Goal: Task Accomplishment & Management: Complete application form

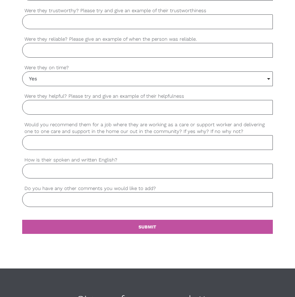
scroll to position [506, 0]
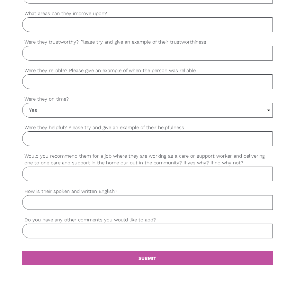
click at [115, 205] on input "How is their spoken and written English?" at bounding box center [147, 202] width 250 height 15
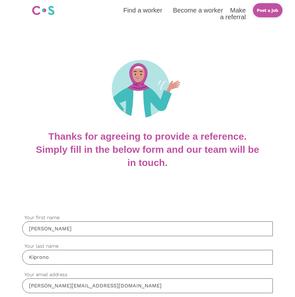
scroll to position [0, 0]
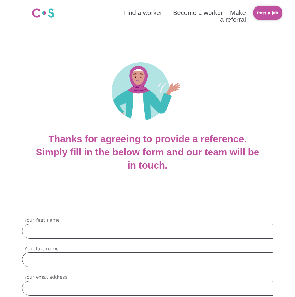
click at [56, 230] on input "Your first name" at bounding box center [147, 231] width 250 height 15
click at [59, 232] on input "Your first name" at bounding box center [147, 231] width 250 height 15
type input "g"
type input "[PERSON_NAME]"
type input "Kiprono"
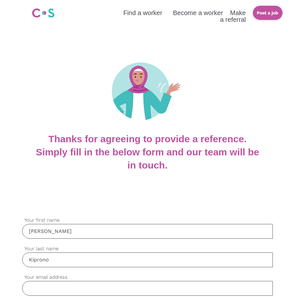
click at [42, 289] on input "Your email address" at bounding box center [147, 288] width 250 height 15
type input "[PERSON_NAME][EMAIL_ADDRESS][DOMAIN_NAME]"
type input "0404306571"
type input "[PERSON_NAME]"
type input "Kigotho"
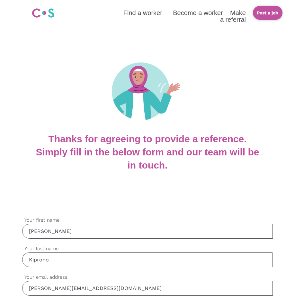
type input "Genu"
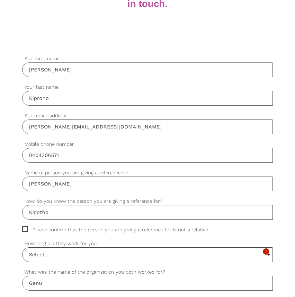
scroll to position [192, 0]
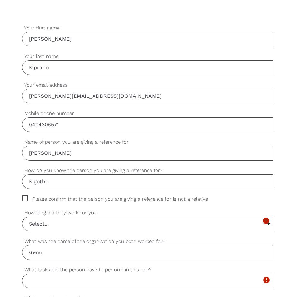
click at [29, 196] on span "Please confirm that the person you are giving a reference for is not a relative" at bounding box center [121, 199] width 198 height 7
click at [26, 196] on input "Please confirm that the person you are giving a reference for is not a relative" at bounding box center [24, 198] width 4 height 4
checkbox input "true"
click at [90, 224] on input "Select..." at bounding box center [147, 224] width 250 height 14
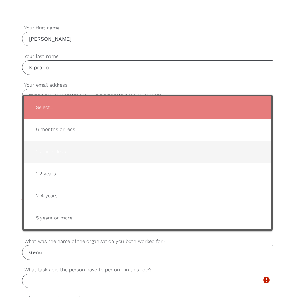
click at [44, 152] on span "1 year or less" at bounding box center [147, 152] width 233 height 16
type input "1 year or less"
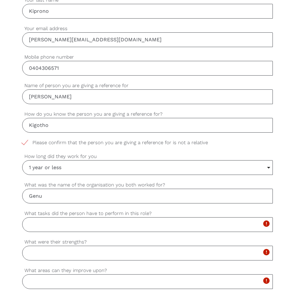
scroll to position [257, 0]
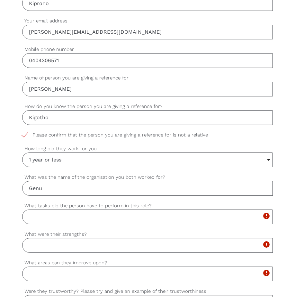
click at [43, 216] on input "What tasks did the person have to perform in this role?" at bounding box center [147, 217] width 250 height 15
paste input "assists individuals with daily living tasks like personal care, household chore…"
type input "assists individuals with daily living tasks like personal care, household chore…"
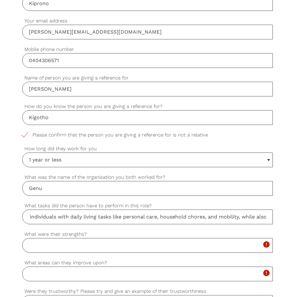
scroll to position [0, 0]
drag, startPoint x: 269, startPoint y: 218, endPoint x: 2, endPoint y: 229, distance: 267.5
click at [2, 229] on div "settings [PERSON_NAME] Your first name settings Kiprono Your last name settings…" at bounding box center [147, 248] width 295 height 603
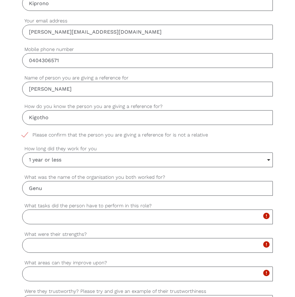
click at [46, 216] on input "What tasks did the person have to perform in this role?" at bounding box center [147, 217] width 250 height 15
paste input "Assists cleints with daily living tasks like personal care, household chores, a…"
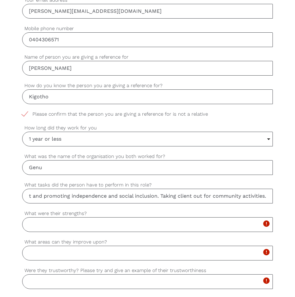
scroll to position [289, 0]
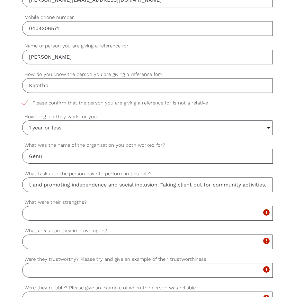
type input "Assists cleints with daily living tasks like personal care, household chores, a…"
click at [57, 217] on input "What were their strengths?" at bounding box center [147, 213] width 250 height 15
click at [34, 210] on input "What were their strengths?" at bounding box center [147, 213] width 250 height 15
paste input "He demonstrates a strong attention to detail and interacts effectively with bot…"
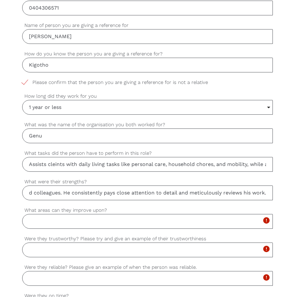
scroll to position [321, 0]
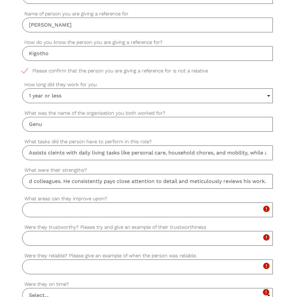
type input "He demonstrates a strong attention to detail and interacts effectively with bot…"
click at [61, 268] on input "Were they reliable? Please give an example of when the person was reliable." at bounding box center [147, 267] width 250 height 15
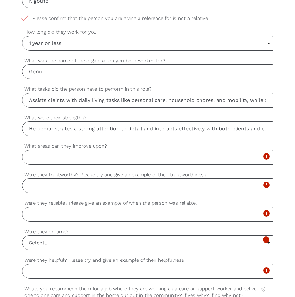
scroll to position [385, 0]
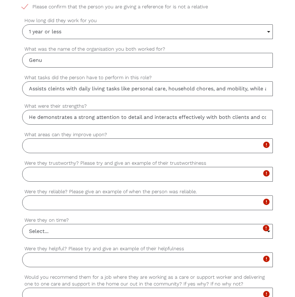
click at [75, 231] on input "Select..." at bounding box center [147, 232] width 250 height 14
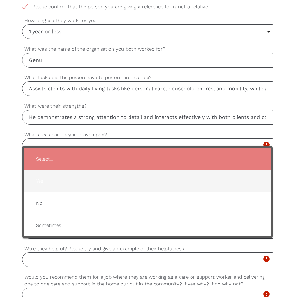
click at [50, 181] on span "Yes" at bounding box center [147, 182] width 233 height 16
type input "Yes"
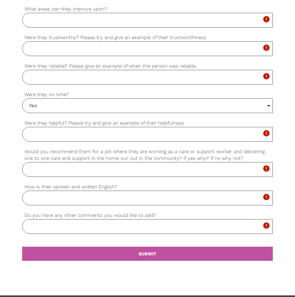
scroll to position [513, 0]
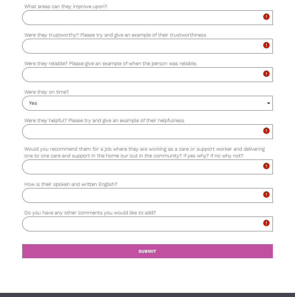
click at [59, 227] on input "Do you have any other comments you would like to add?" at bounding box center [147, 224] width 250 height 15
click at [124, 227] on input "I highly recommend him for any avail; able opportunities that you have" at bounding box center [147, 224] width 250 height 15
type input "I highly recommend him for any available opportunities that you have"
click at [58, 198] on input "How is their spoken and written English?" at bounding box center [147, 195] width 250 height 15
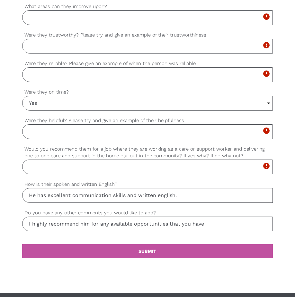
drag, startPoint x: 149, startPoint y: 194, endPoint x: 162, endPoint y: 187, distance: 14.6
click at [162, 187] on label "How is their spoken and written English?" at bounding box center [147, 184] width 250 height 7
click at [162, 188] on input "He has excellent communication skills and written english." at bounding box center [147, 195] width 250 height 15
click at [185, 199] on input "He has excellent communication skills and written english." at bounding box center [147, 195] width 250 height 15
type input "He has excellent communication skills and he can be clearly be"
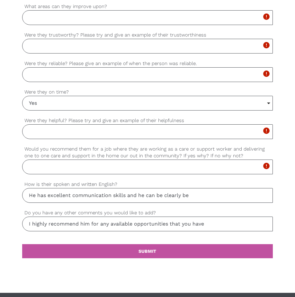
click at [64, 169] on input "Would you recommend them for a job where they are working as a care or support …" at bounding box center [147, 167] width 250 height 15
click at [172, 170] on input "Would you recommend them for a job where they are working as a care or support …" at bounding box center [147, 167] width 250 height 15
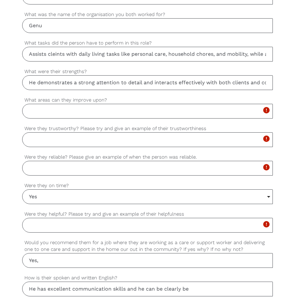
scroll to position [441, 0]
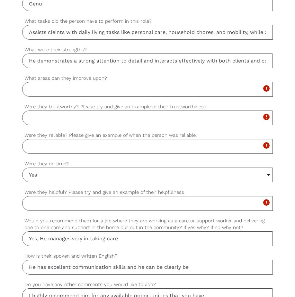
type input "Yes, He manages very in taking care"
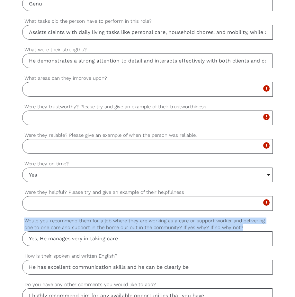
drag, startPoint x: 231, startPoint y: 228, endPoint x: 23, endPoint y: 218, distance: 208.1
click at [23, 218] on label "Would you recommend them for a job where they are working as a care or support …" at bounding box center [147, 225] width 250 height 14
copy label "Would you recommend them for a job where they are working as a care or support …"
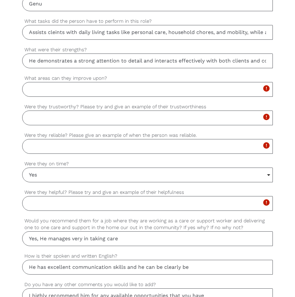
click at [50, 145] on input "Were they reliable? Please give an example of when the person was reliable." at bounding box center [147, 146] width 250 height 15
click at [192, 150] on input "He is very reliable as he can called upon to cover a shift" at bounding box center [147, 146] width 250 height 15
type input "He is very reliable as he can called upon to cover a shift when needed."
click at [125, 117] on input "Were they trustworthy? Please try and give an example of their trustworthiness" at bounding box center [147, 118] width 250 height 15
type input "h"
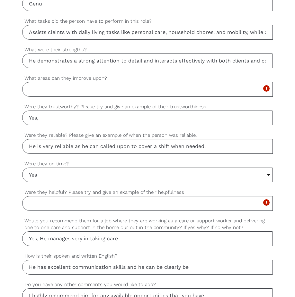
type input "Yes,"
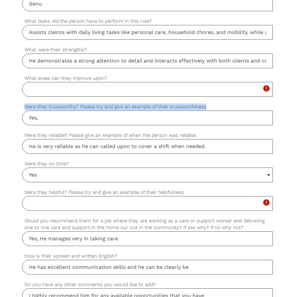
drag, startPoint x: 205, startPoint y: 105, endPoint x: 24, endPoint y: 107, distance: 180.6
click at [24, 107] on label "Were they trustworthy? Please try and give an example of their trustworthiness" at bounding box center [147, 106] width 250 height 7
copy label "Were they trustworthy? Please try and give an example of their trustworthiness"
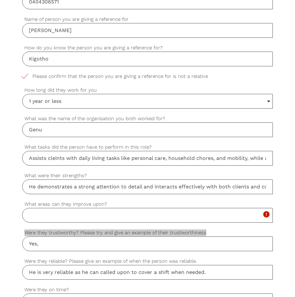
scroll to position [345, 0]
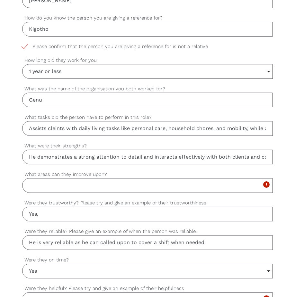
click at [56, 183] on input "What areas can they improve upon?" at bounding box center [147, 185] width 250 height 15
click at [63, 184] on input "What areas can they improve upon?" at bounding box center [147, 185] width 250 height 15
type input "He is well trained, and he can quickly adapt to working environment"
click at [30, 245] on input "He is very reliable as he can called upon to cover a shift when needed." at bounding box center [147, 242] width 250 height 15
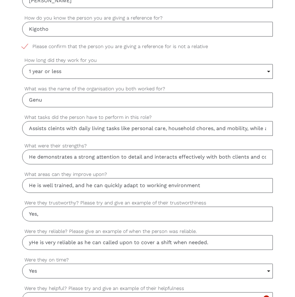
type input "He is very reliable as he can called upon to cover a shift when needed."
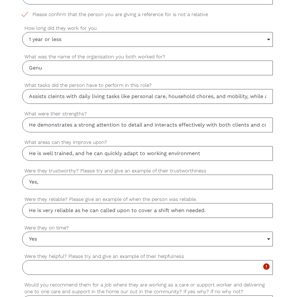
click at [88, 247] on div "settings Yes Select... Yes No Sometimes Select... Yes No Sometimes Were they on…" at bounding box center [147, 239] width 250 height 29
click at [82, 243] on input "Yes" at bounding box center [147, 239] width 250 height 14
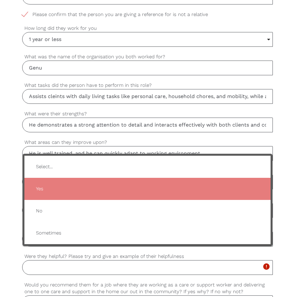
click at [62, 188] on span "Yes" at bounding box center [147, 189] width 233 height 16
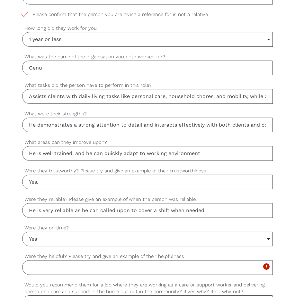
click at [59, 272] on input "Were they helpful? Please try and give an example of their helpfulness" at bounding box center [147, 268] width 250 height 15
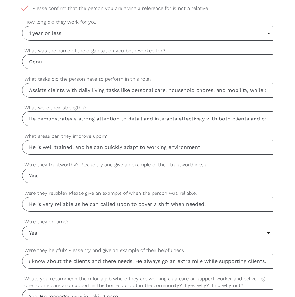
scroll to position [385, 0]
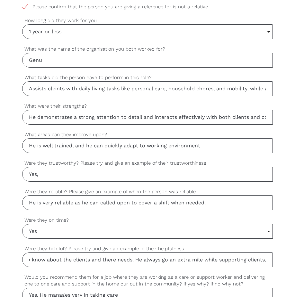
type input "One time while on shift he managed to help a new buddy staff to know about the …"
click at [146, 146] on input "He is well trained, and he can quickly adapt to working environment" at bounding box center [147, 146] width 250 height 15
click at [214, 147] on input "He is well trained, and he can quickly adapt to new working environment" at bounding box center [147, 146] width 250 height 15
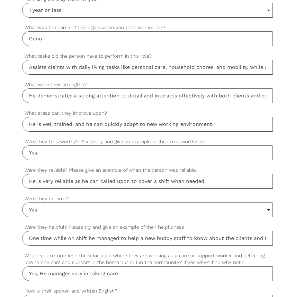
scroll to position [417, 0]
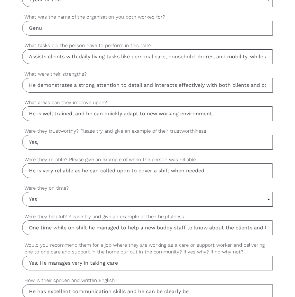
type input "He is well trained, and he can quickly adapt to new working environment."
click at [69, 147] on input "Yes," at bounding box center [147, 142] width 250 height 15
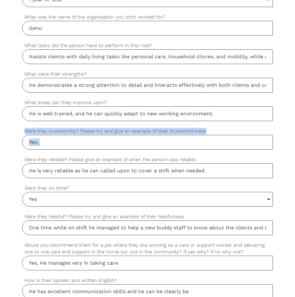
drag, startPoint x: 203, startPoint y: 133, endPoint x: 39, endPoint y: 139, distance: 164.4
click at [39, 139] on div "Yes, Were they trustworthy? Please try and give an example of their trustworthi…" at bounding box center [147, 139] width 250 height 22
copy div "Were they trustworthy? Please try and give an example of their trustworthiness"
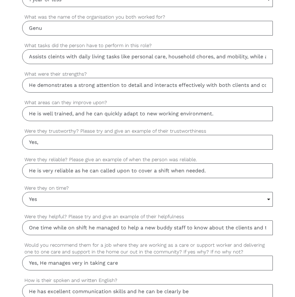
click at [50, 142] on input "Yes," at bounding box center [147, 142] width 250 height 15
paste input "Yes, they were trustworthy. One clear example of this was when they were assign…"
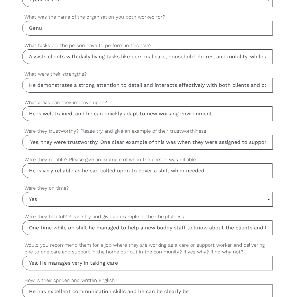
scroll to position [0, 0]
click at [52, 142] on input "Yes, Yes, they were trustworthy. One clear example of this was when they were a…" at bounding box center [147, 142] width 250 height 15
click at [112, 142] on input "Yes, he is trustworthy. One clear example of this was when they were assigned t…" at bounding box center [147, 142] width 250 height 15
click at [178, 141] on input "Yes, he is trustworthy. example of this was when they were assigned to support …" at bounding box center [147, 142] width 250 height 15
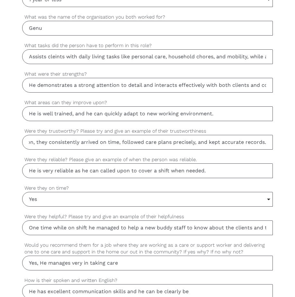
type input "Yes, he is trustworthy. example he was assigned to support a client with mobili…"
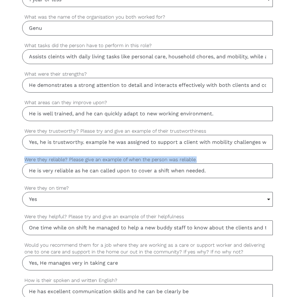
drag, startPoint x: 197, startPoint y: 160, endPoint x: 18, endPoint y: 163, distance: 179.4
click at [18, 163] on div "settings [PERSON_NAME] Your first name settings Kiprono Your last name settings…" at bounding box center [147, 88] width 295 height 603
copy label "Were they reliable? Please give an example of when the person was reliable."
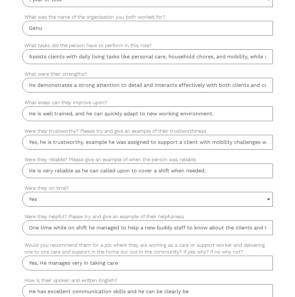
click at [221, 171] on input "He is very reliable as he can called upon to cover a shift when needed." at bounding box center [147, 171] width 250 height 15
paste input "Despite short notice and a demanding schedule, they showed up every day on time…"
click at [30, 172] on input "He is very reliable as he can called upon to cover a shift when needed.Despite …" at bounding box center [147, 171] width 250 height 15
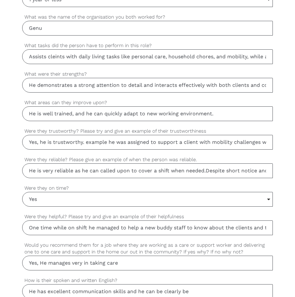
click at [76, 171] on input "He is very reliable as he can called upon to cover a shift when needed.Despite …" at bounding box center [147, 171] width 250 height 15
click at [229, 172] on input "He is very reliable ,as he can called upon to cover a shift when needed.Despite…" at bounding box center [147, 171] width 250 height 15
click at [151, 171] on input "He is very reliable, as he can called upon to cover a shift on short notice and…" at bounding box center [147, 171] width 250 height 15
click at [180, 173] on input "He is very reliable, as he can called upon to cover a shift on short notice and…" at bounding box center [147, 171] width 250 height 15
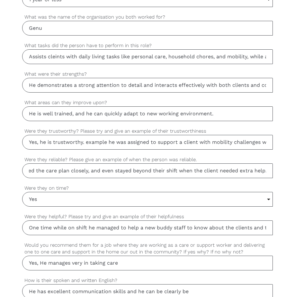
scroll to position [0, 398]
type input "He is very reliable, as he can called upon to cover a shift on short notice esp…"
drag, startPoint x: 71, startPoint y: 187, endPoint x: 24, endPoint y: 189, distance: 46.9
click at [24, 189] on label "Were they on time?" at bounding box center [147, 188] width 250 height 7
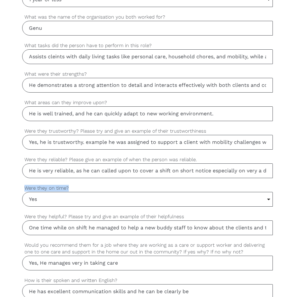
copy label "Were they on time?"
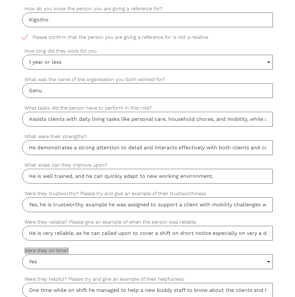
scroll to position [353, 0]
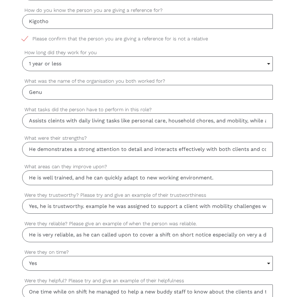
click at [266, 150] on input "He demonstrates a strong attention to detail and interacts effectively with bot…" at bounding box center [147, 149] width 250 height 15
click at [60, 268] on input "Yes" at bounding box center [147, 264] width 250 height 14
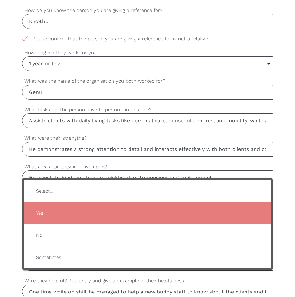
click at [51, 216] on span "Yes" at bounding box center [147, 214] width 233 height 16
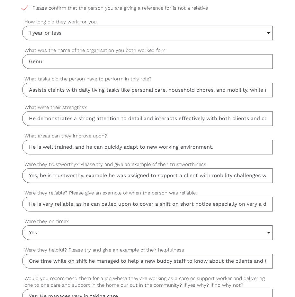
scroll to position [417, 0]
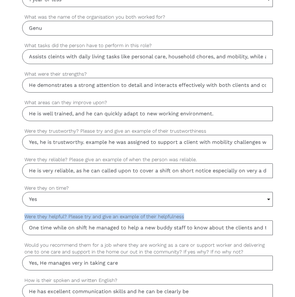
drag, startPoint x: 185, startPoint y: 217, endPoint x: 18, endPoint y: 217, distance: 166.8
click at [18, 217] on div "settings [PERSON_NAME] Your first name settings Kiprono Your last name settings…" at bounding box center [147, 88] width 295 height 603
copy label "Were they helpful? Please try and give an example of their helpfulness"
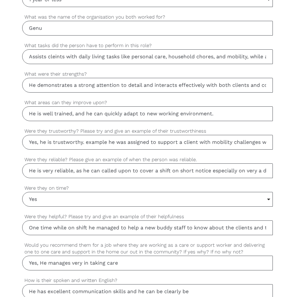
click at [29, 230] on input "One time while on shift he managed to help a new buddy staff to know about the …" at bounding box center [147, 228] width 250 height 15
click at [202, 233] on input "here needs. He always go an extra mile while supporting clients." at bounding box center [147, 228] width 250 height 15
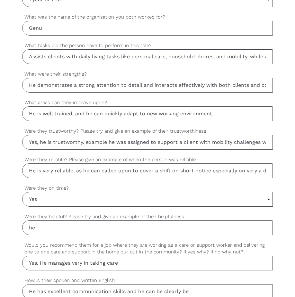
type input "h"
paste input "One example was when a client was struggling to adjust to a new routine after m…"
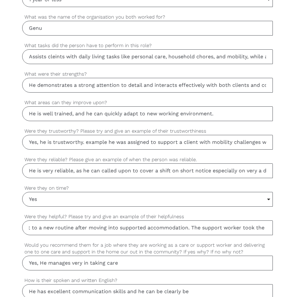
scroll to position [0, 248]
click at [228, 226] on input "He is always helpful and resourceful. One example was when a client was struggl…" at bounding box center [147, 228] width 250 height 15
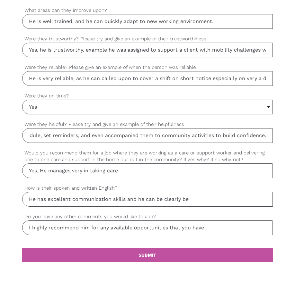
scroll to position [513, 0]
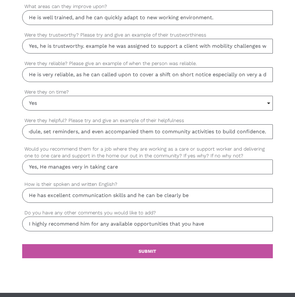
type input "He is always helpful and resourceful. One example was when a client was struggl…"
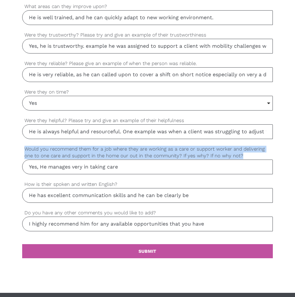
drag, startPoint x: 232, startPoint y: 154, endPoint x: 25, endPoint y: 152, distance: 206.3
click at [25, 152] on label "Would you recommend them for a job where they are working as a care or support …" at bounding box center [147, 153] width 250 height 14
copy label "Would you recommend them for a job where they are working as a care or support …"
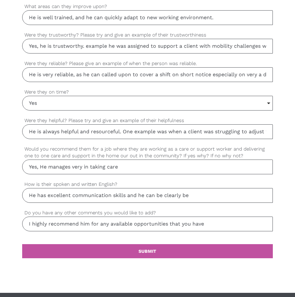
click at [125, 167] on input "Yes, He manages very in taking care" at bounding box center [147, 167] width 250 height 15
click at [44, 169] on input "Yes," at bounding box center [147, 167] width 250 height 15
paste input "On one occasion, they went out of their way to support a client who was struggl…"
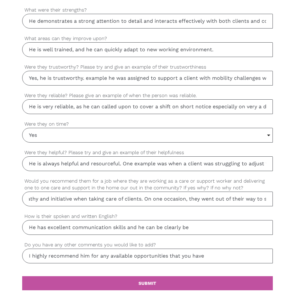
scroll to position [0, 109]
click at [199, 200] on input "Yes, He has always demonstrated his empathy and initiative when taking care of …" at bounding box center [147, 199] width 250 height 15
click at [160, 200] on input "Yes, He has always demonstrated his empathy and initiative when taking care of …" at bounding box center [147, 199] width 250 height 15
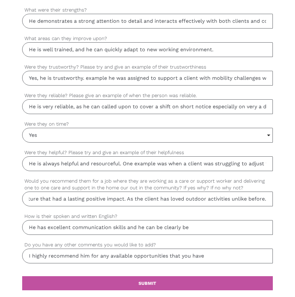
type input "Yes, He has always demonstrated his empathy and initiative when taking care of …"
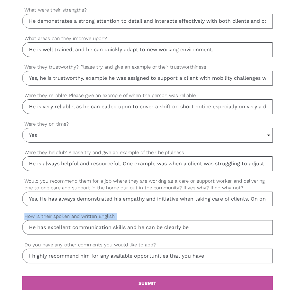
drag, startPoint x: 120, startPoint y: 217, endPoint x: 23, endPoint y: 216, distance: 96.6
click at [23, 216] on label "How is their spoken and written English?" at bounding box center [147, 216] width 250 height 7
copy label "How is their spoken and written English?"
click at [194, 228] on input "He has excellent communication skills and he can be clearly be" at bounding box center [147, 227] width 250 height 15
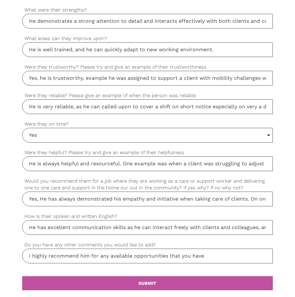
type input "He has excellent communication skills as he can interact freely with clients an…"
click at [207, 259] on input "I highly recommend him for any available opportunities that you have" at bounding box center [147, 256] width 250 height 15
type input "I highly recommend him for any available opportunities that you have."
click at [261, 229] on input "He has excellent communication skills as he can interact freely with clients an…" at bounding box center [147, 227] width 250 height 15
click at [164, 282] on link "settings SUBMIT" at bounding box center [147, 284] width 250 height 14
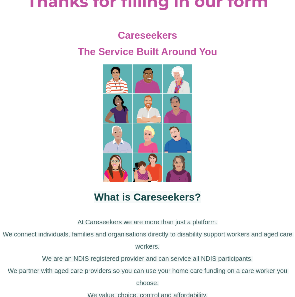
scroll to position [96, 0]
